Goal: Information Seeking & Learning: Check status

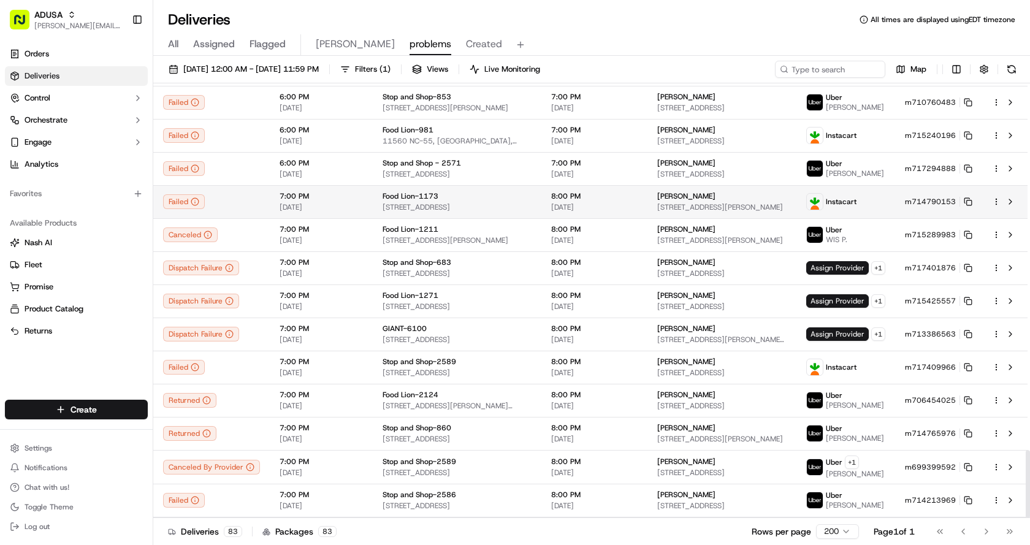
scroll to position [2348, 0]
